Goal: Information Seeking & Learning: Learn about a topic

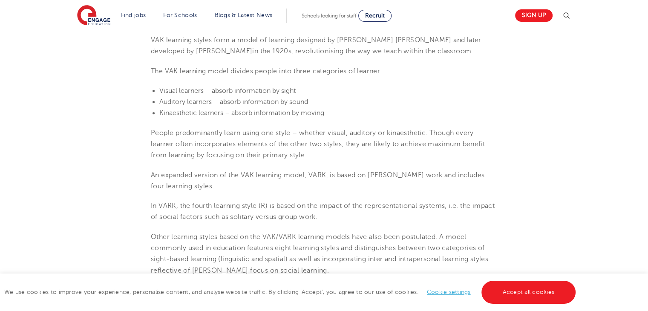
scroll to position [256, 0]
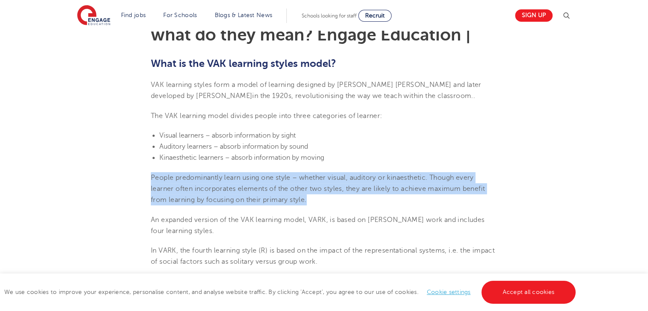
drag, startPoint x: 150, startPoint y: 178, endPoint x: 319, endPoint y: 201, distance: 170.3
click at [153, 178] on span "People predominantly learn using one style – whether visual, auditory or kinaes…" at bounding box center [318, 189] width 334 height 30
drag, startPoint x: 153, startPoint y: 176, endPoint x: 317, endPoint y: 200, distance: 166.2
click at [317, 200] on p "People predominantly learn using one style – whether visual, auditory or kinaes…" at bounding box center [324, 189] width 346 height 34
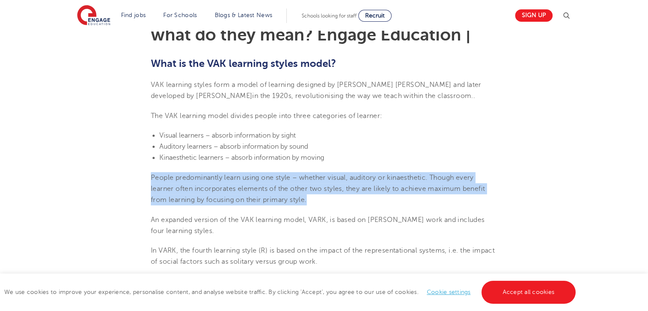
click at [299, 184] on span "People predominantly learn using one style – whether visual, auditory or kinaes…" at bounding box center [318, 189] width 334 height 30
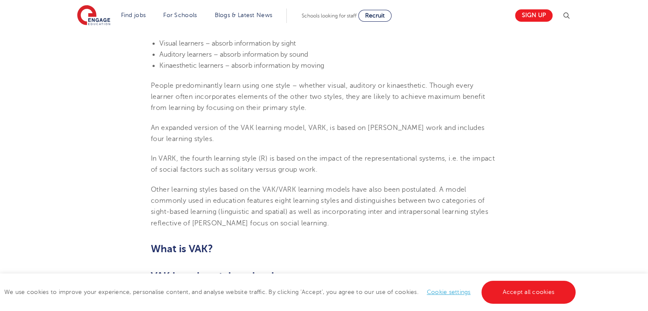
scroll to position [449, 0]
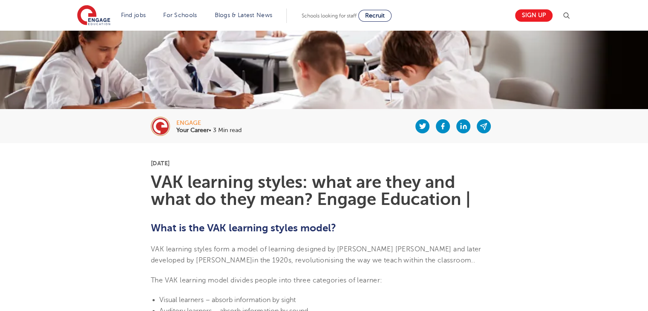
scroll to position [94, 0]
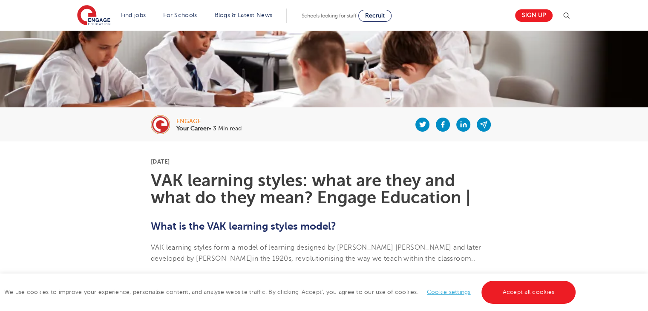
click at [298, 220] on b "What is the VAK learning styles model?" at bounding box center [243, 226] width 185 height 12
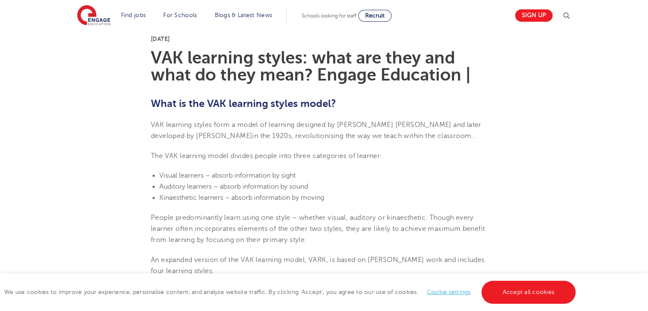
scroll to position [245, 0]
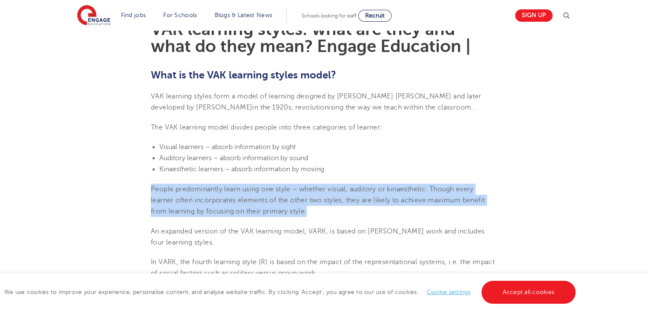
drag, startPoint x: 315, startPoint y: 211, endPoint x: 150, endPoint y: 186, distance: 166.7
click at [151, 186] on p "People predominantly learn using one style – whether visual, auditory or kinaes…" at bounding box center [324, 201] width 346 height 34
drag, startPoint x: 150, startPoint y: 184, endPoint x: 331, endPoint y: 215, distance: 183.1
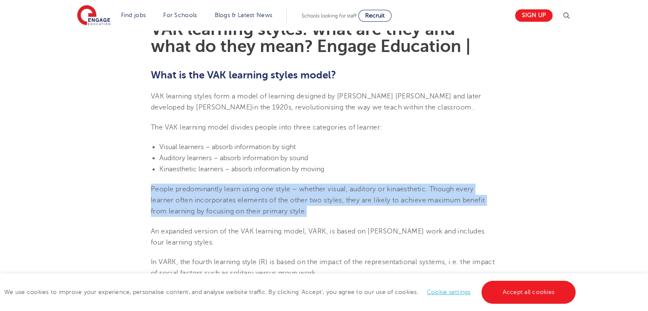
click at [338, 213] on p "People predominantly learn using one style – whether visual, auditory or kinaes…" at bounding box center [324, 201] width 346 height 34
drag, startPoint x: 338, startPoint y: 213, endPoint x: 148, endPoint y: 184, distance: 192.3
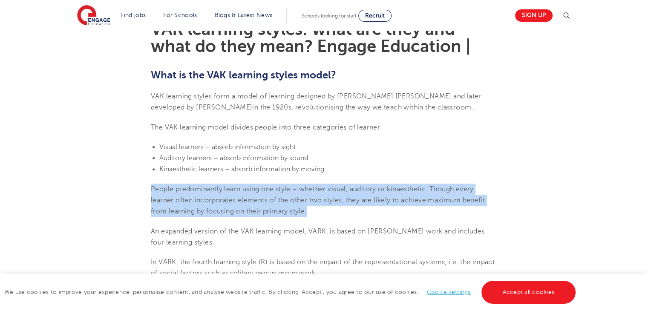
drag, startPoint x: 309, startPoint y: 210, endPoint x: 147, endPoint y: 186, distance: 163.6
click at [261, 198] on span "People predominantly learn using one style – whether visual, auditory or kinaes…" at bounding box center [318, 200] width 334 height 30
